Goal: Transaction & Acquisition: Book appointment/travel/reservation

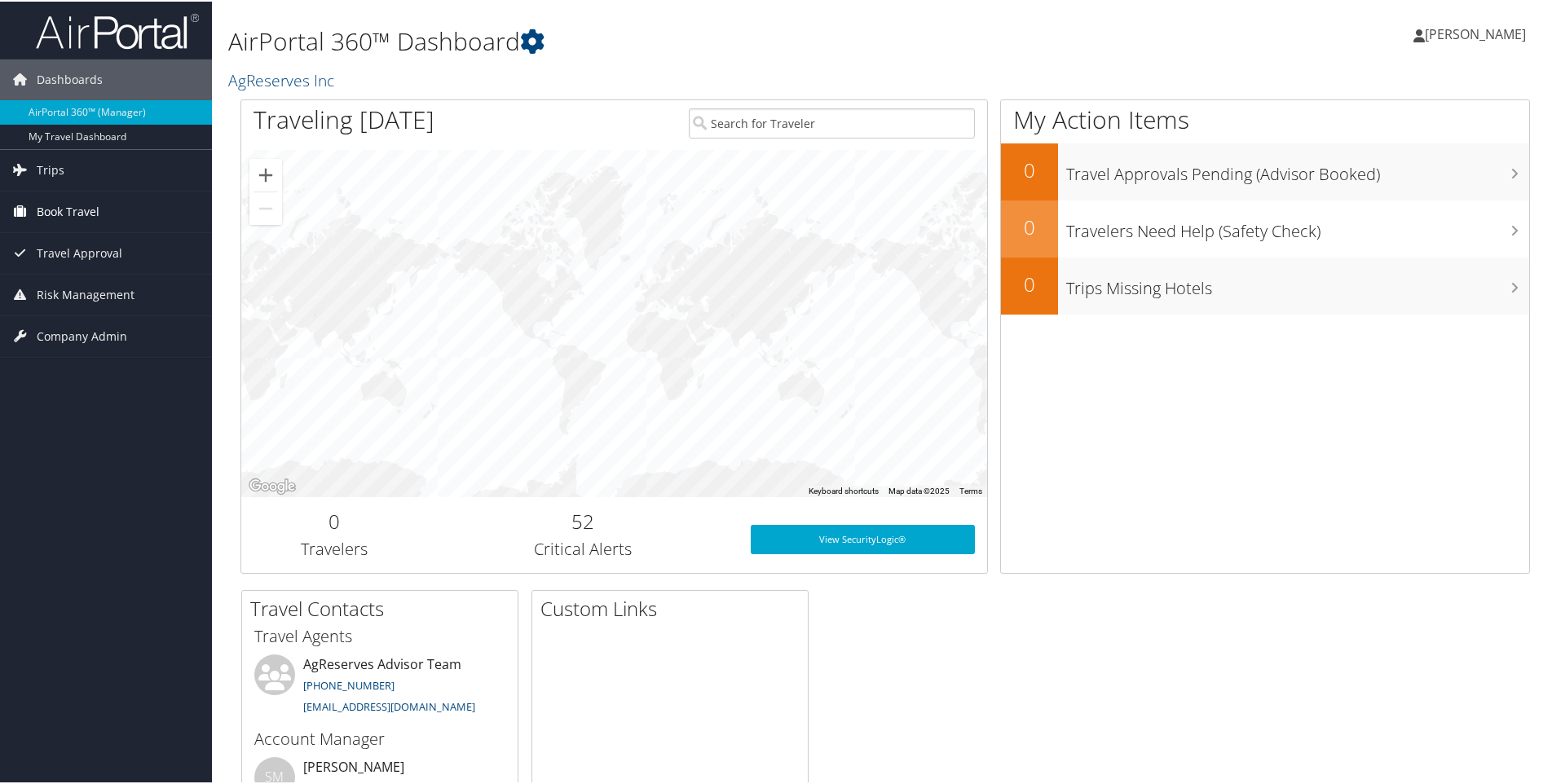
click at [50, 209] on span "Book Travel" at bounding box center [68, 210] width 63 height 41
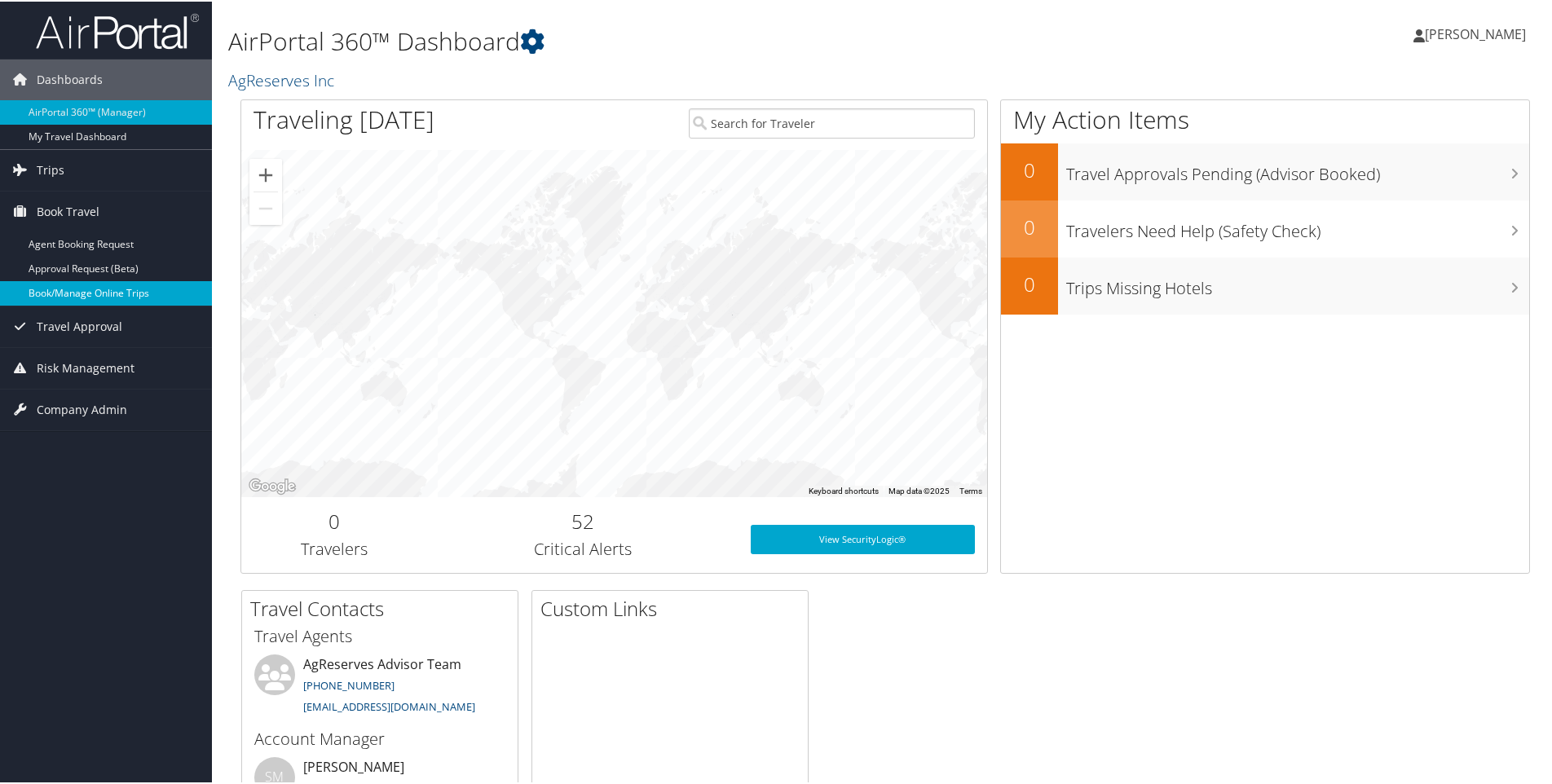
click at [104, 294] on link "Book/Manage Online Trips" at bounding box center [106, 292] width 212 height 25
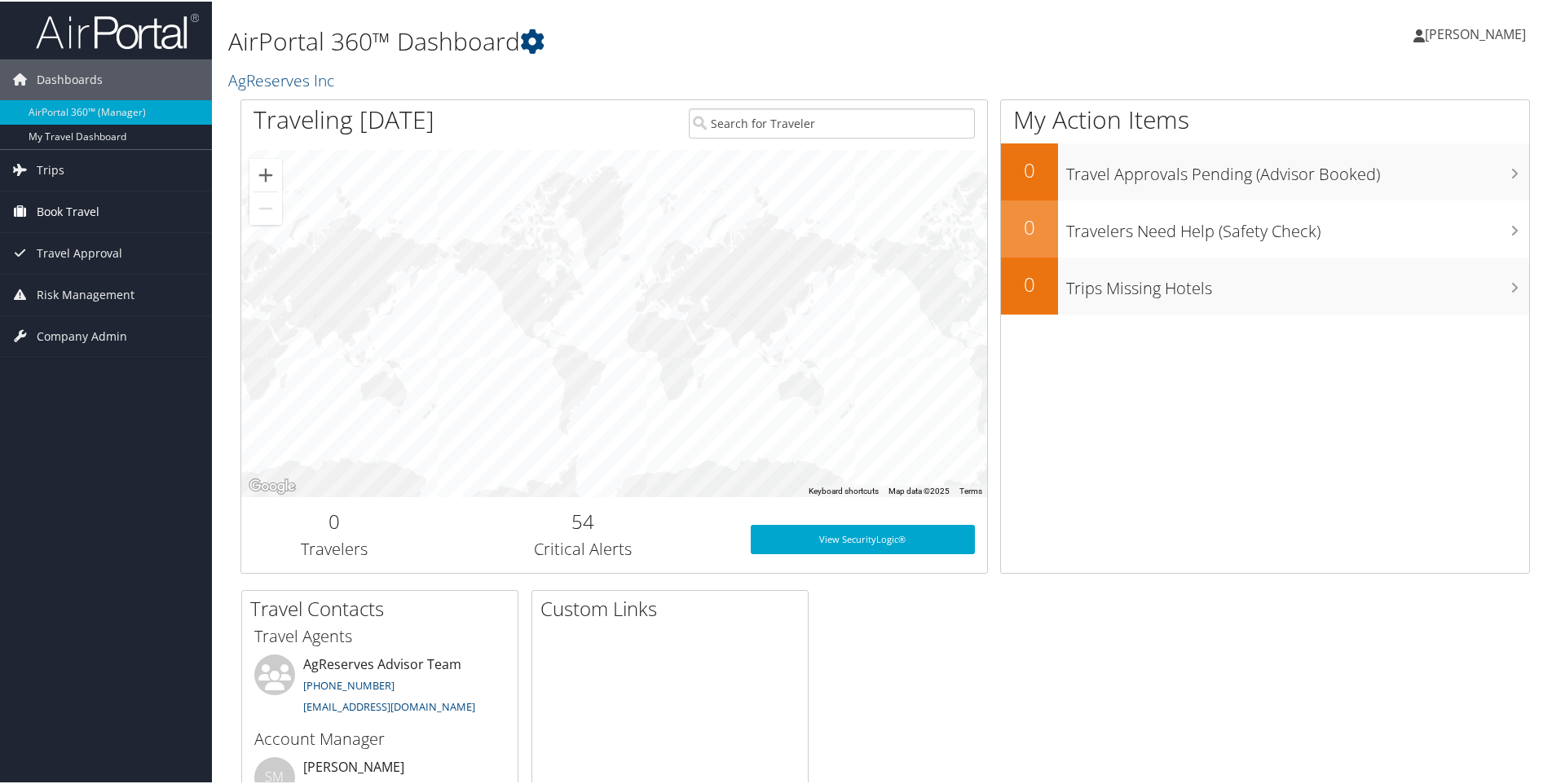
drag, startPoint x: 82, startPoint y: 207, endPoint x: 163, endPoint y: 209, distance: 81.0
click at [82, 208] on span "Book Travel" at bounding box center [68, 210] width 63 height 41
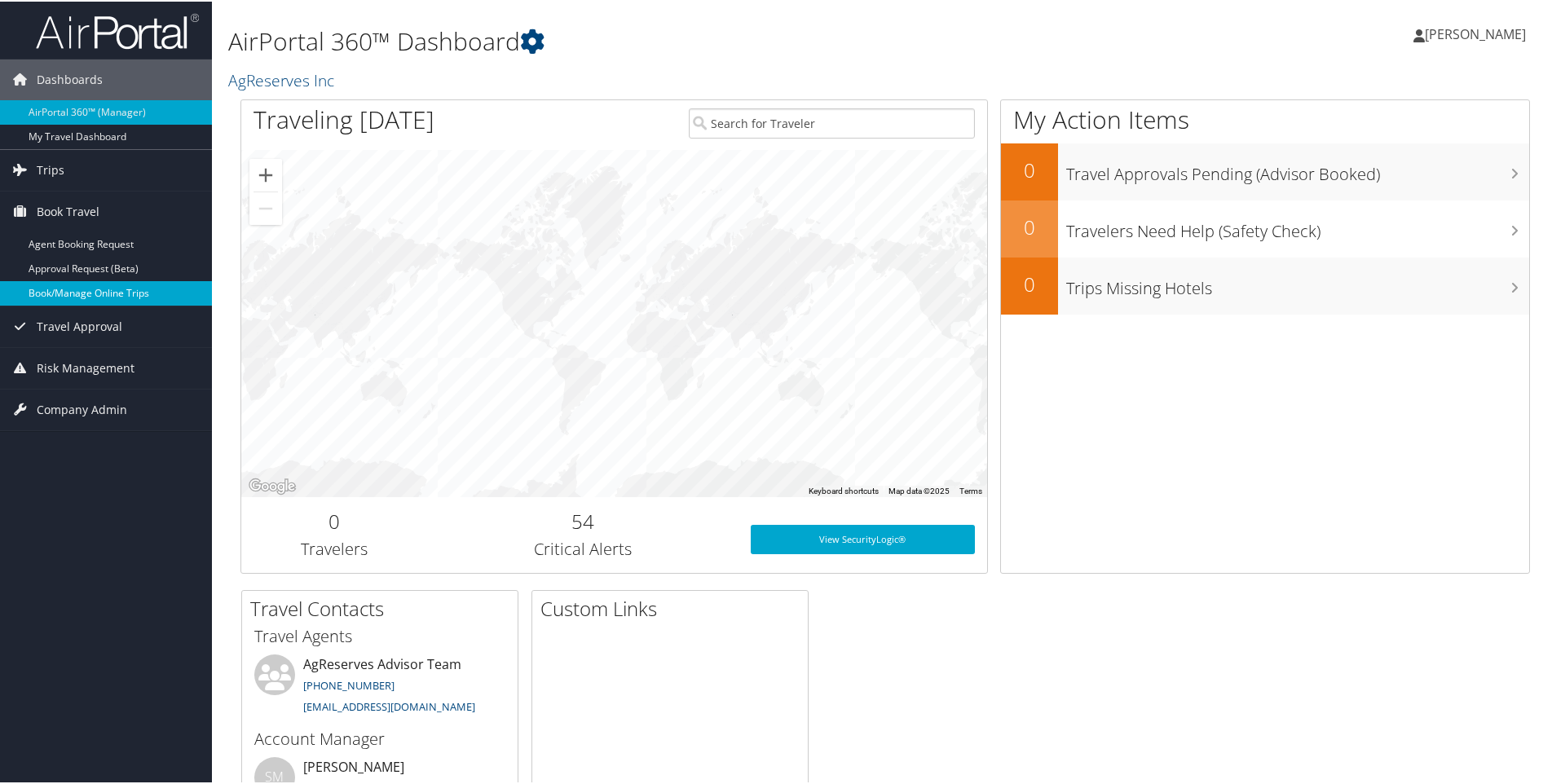
click at [90, 293] on link "Book/Manage Online Trips" at bounding box center [106, 292] width 212 height 25
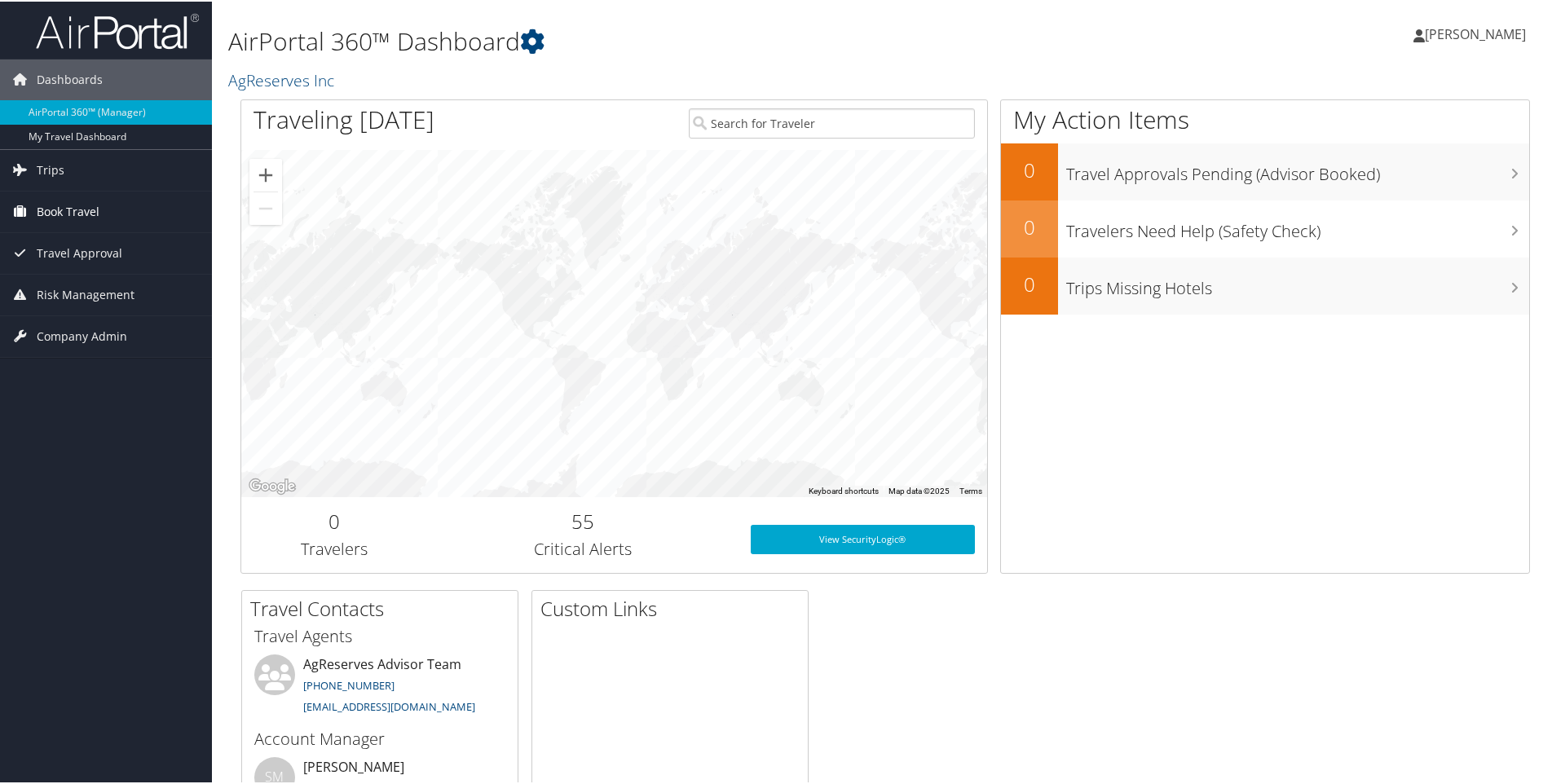
click at [57, 210] on span "Book Travel" at bounding box center [68, 210] width 63 height 41
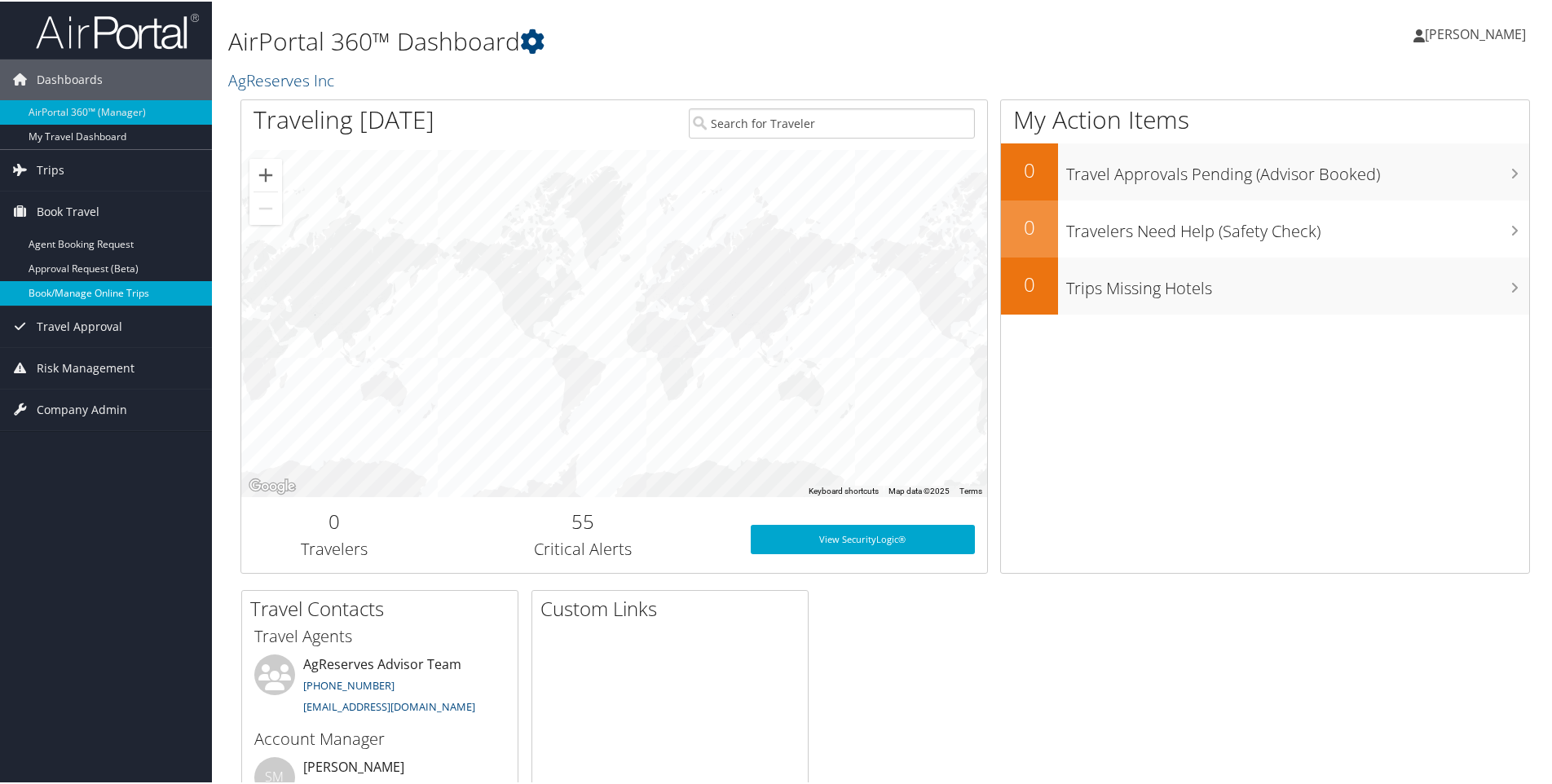
click at [92, 295] on link "Book/Manage Online Trips" at bounding box center [106, 292] width 212 height 25
